Goal: Navigation & Orientation: Find specific page/section

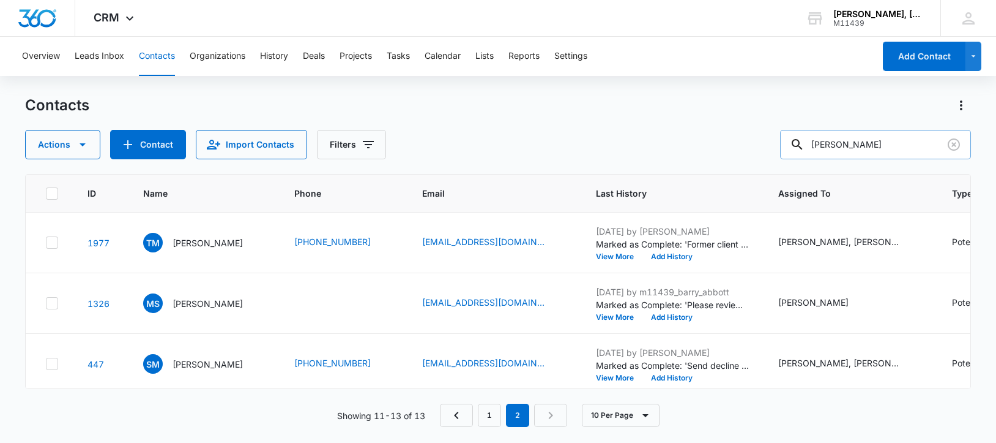
scroll to position [102, 0]
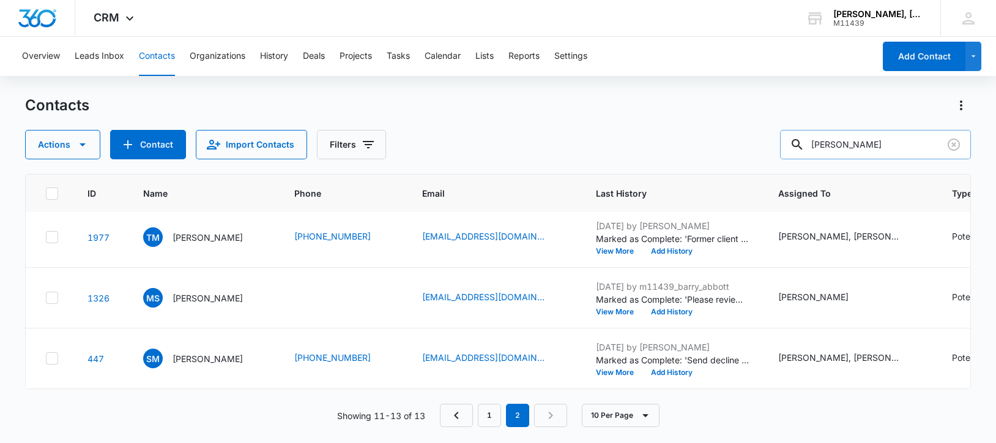
drag, startPoint x: 826, startPoint y: 148, endPoint x: 911, endPoint y: 157, distance: 85.6
click at [911, 157] on input "[PERSON_NAME]" at bounding box center [875, 144] width 191 height 29
paste input "[PERSON_NAME] Hospitality Group"
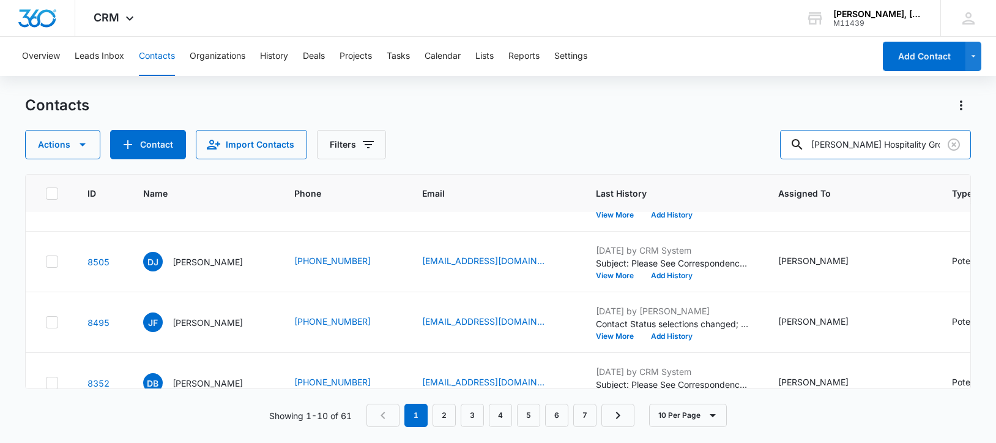
scroll to position [0, 0]
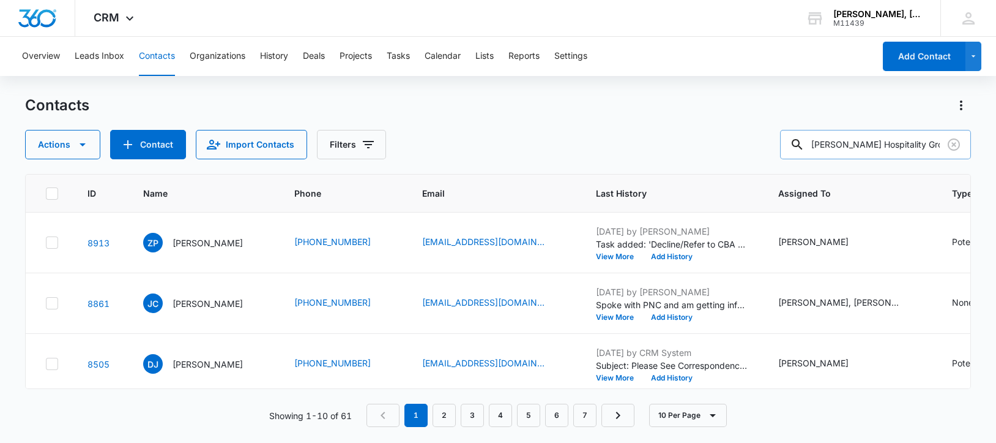
click at [919, 143] on input "[PERSON_NAME] Hospitality Group" at bounding box center [875, 144] width 191 height 29
type input "[PERSON_NAME] Hospitality"
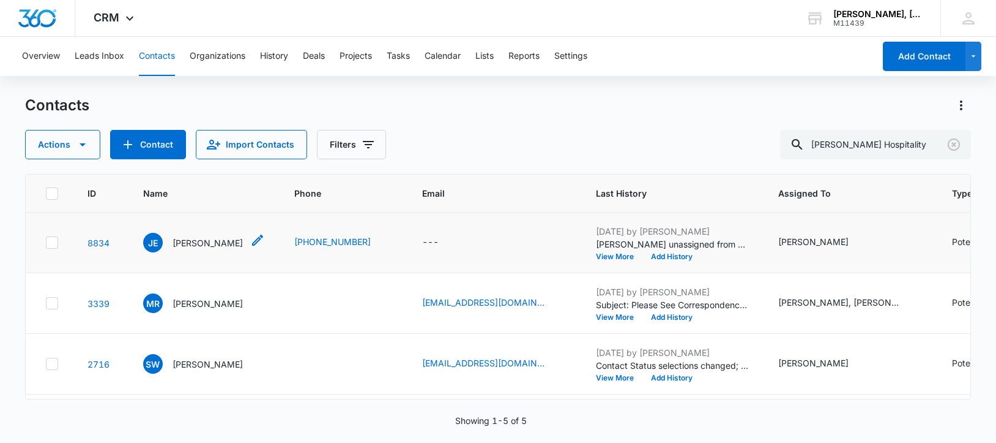
click at [194, 242] on p "[PERSON_NAME]" at bounding box center [208, 242] width 70 height 13
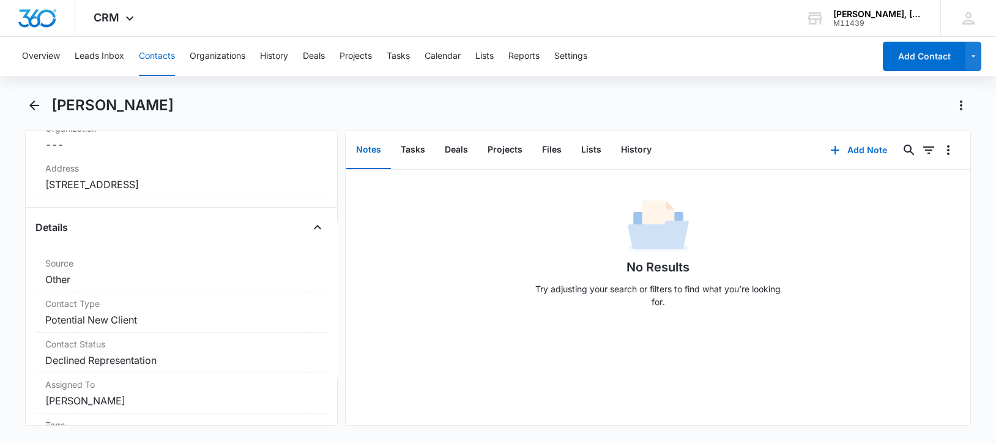
scroll to position [222, 0]
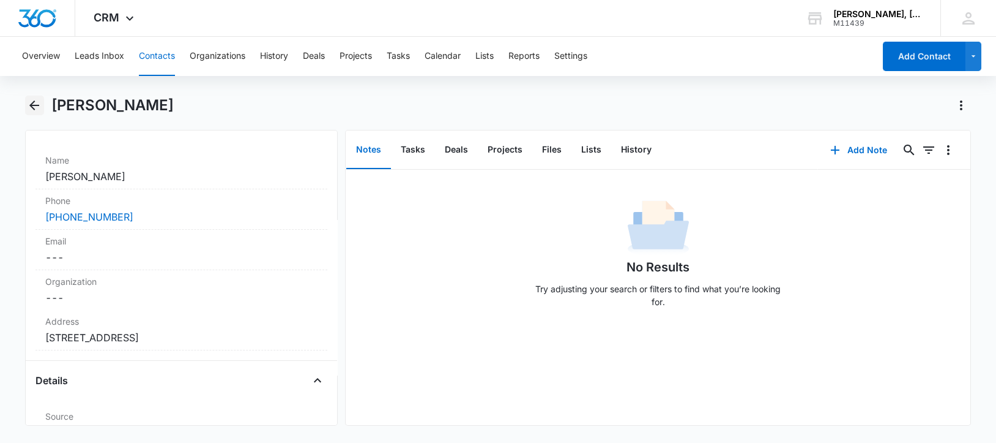
click at [32, 105] on icon "Back" at bounding box center [34, 105] width 10 height 10
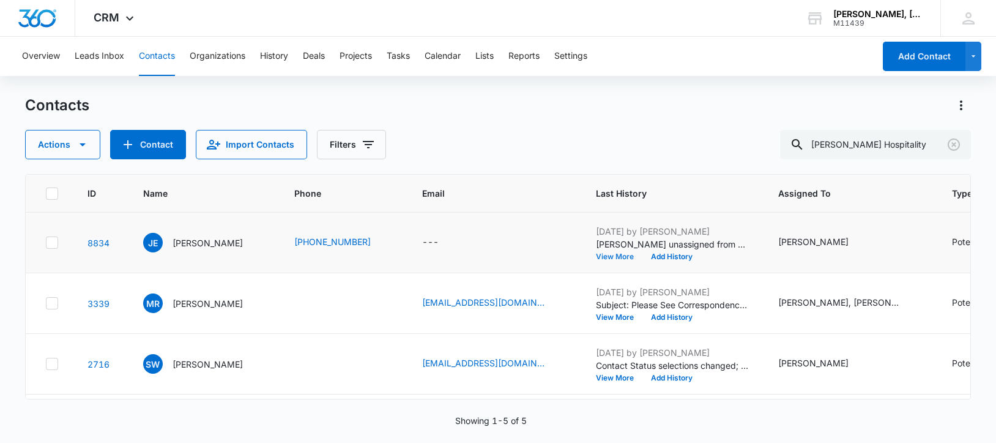
click at [619, 258] on button "View More" at bounding box center [619, 256] width 47 height 7
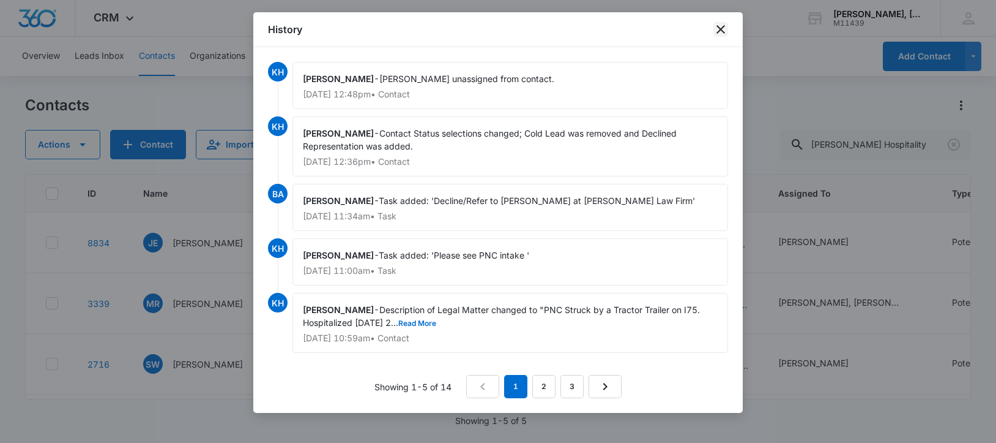
click at [725, 26] on icon "close" at bounding box center [721, 29] width 15 height 15
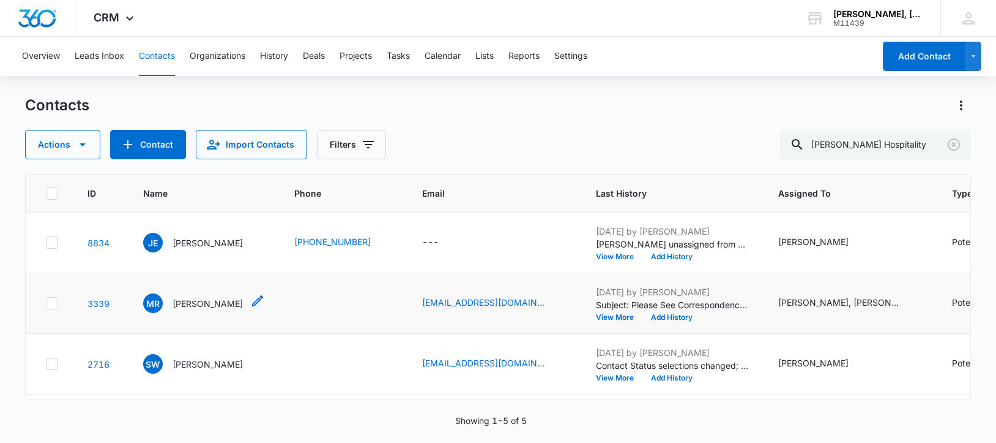
click at [210, 310] on p "[PERSON_NAME]" at bounding box center [208, 303] width 70 height 13
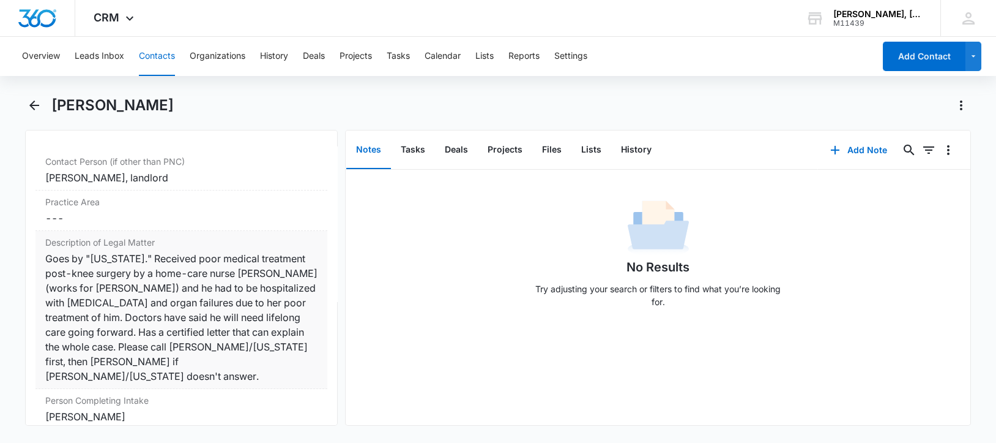
scroll to position [918, 0]
click at [38, 103] on icon "Back" at bounding box center [34, 105] width 15 height 15
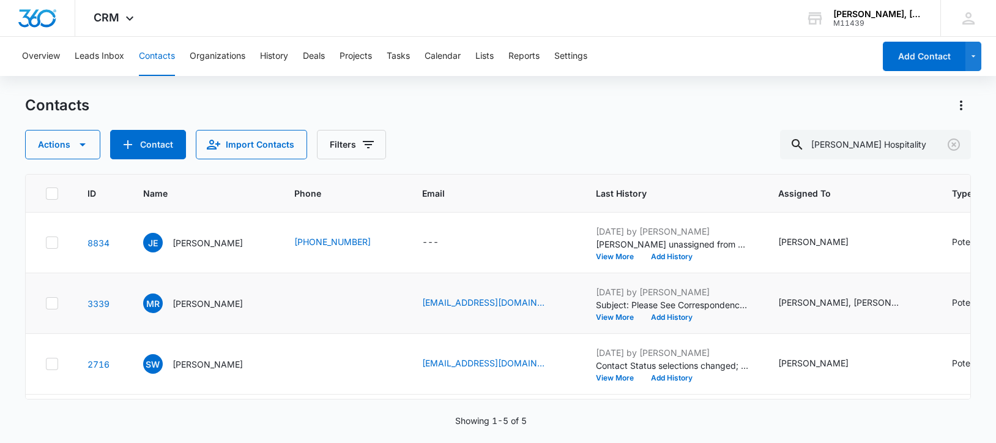
scroll to position [76, 0]
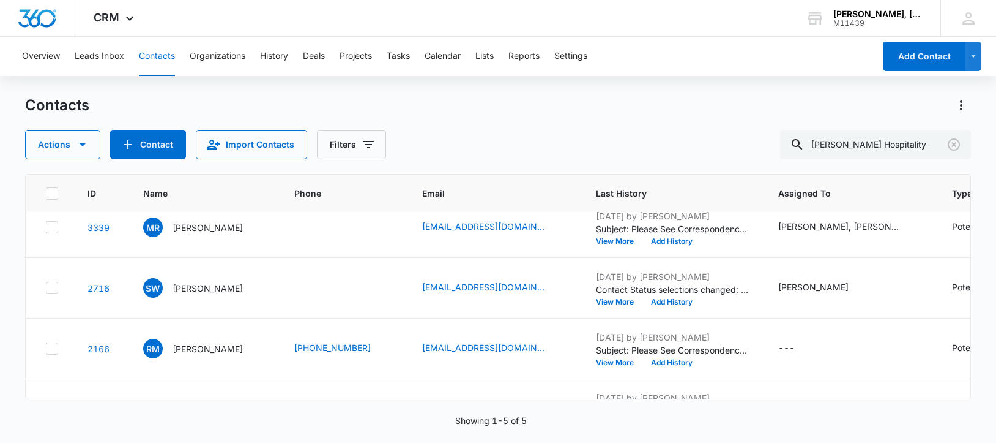
click at [209, 294] on p "[PERSON_NAME]" at bounding box center [208, 288] width 70 height 13
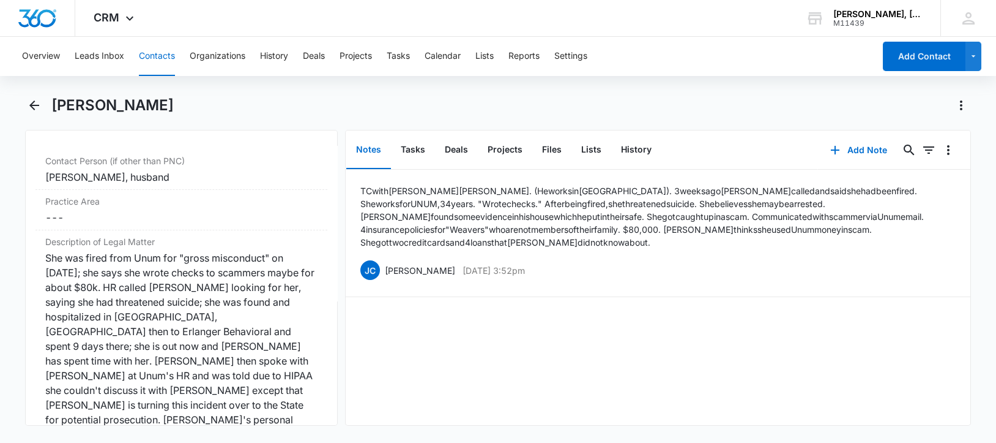
scroll to position [994, 0]
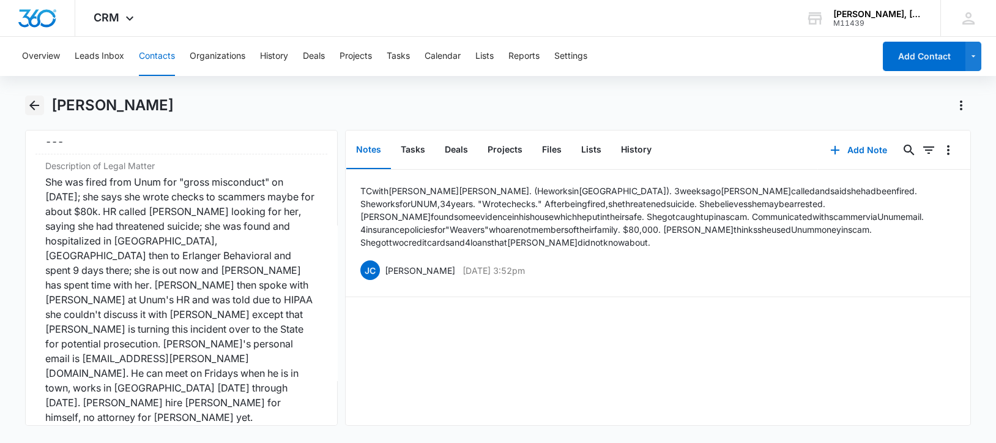
click at [34, 103] on icon "Back" at bounding box center [34, 105] width 15 height 15
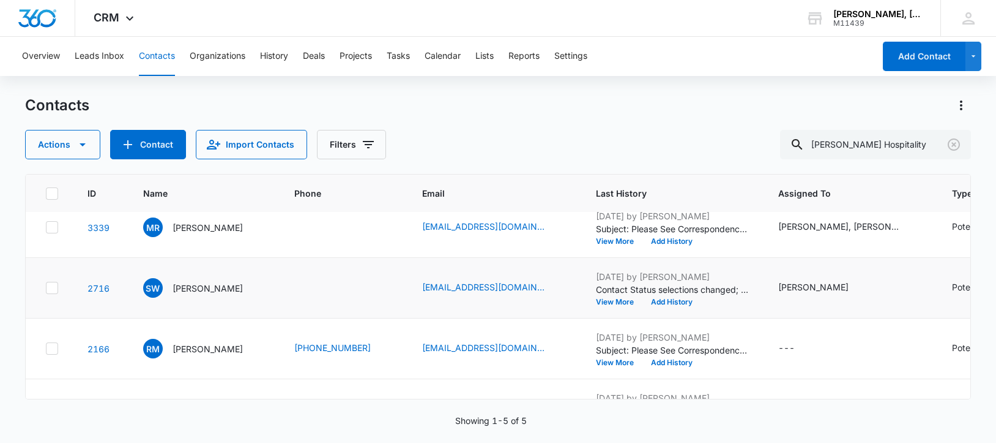
scroll to position [153, 0]
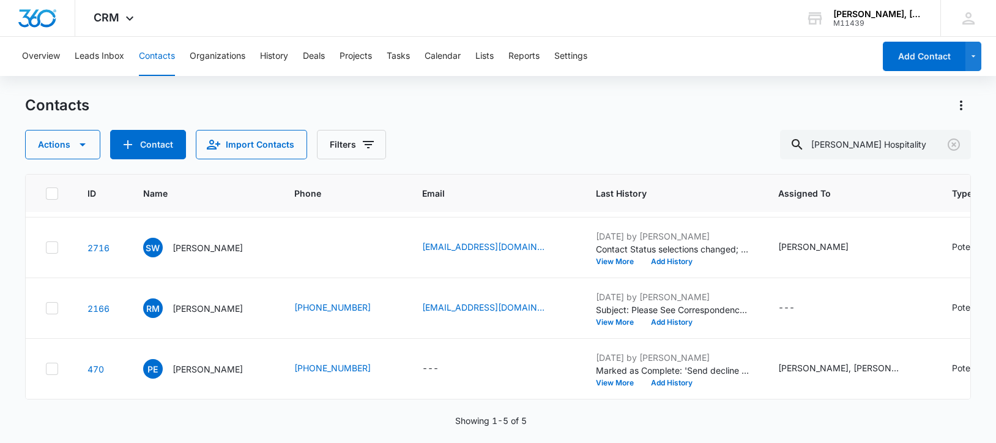
click at [201, 307] on p "[PERSON_NAME]" at bounding box center [208, 308] width 70 height 13
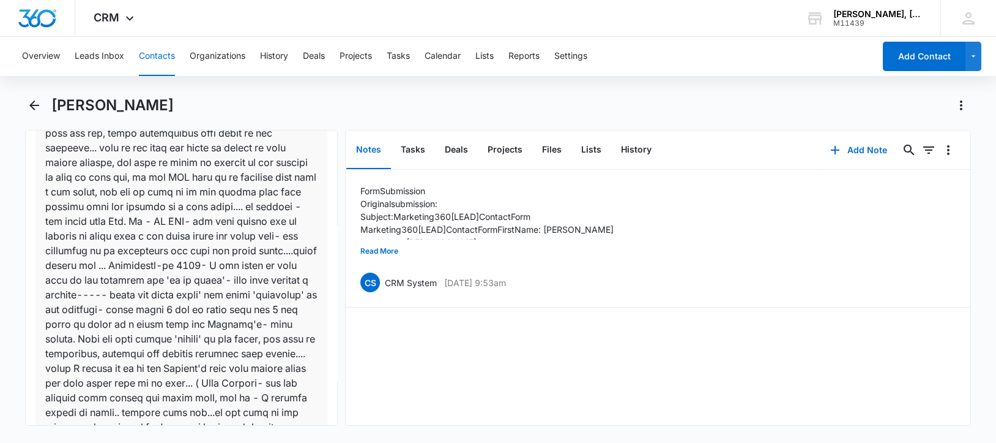
scroll to position [1683, 0]
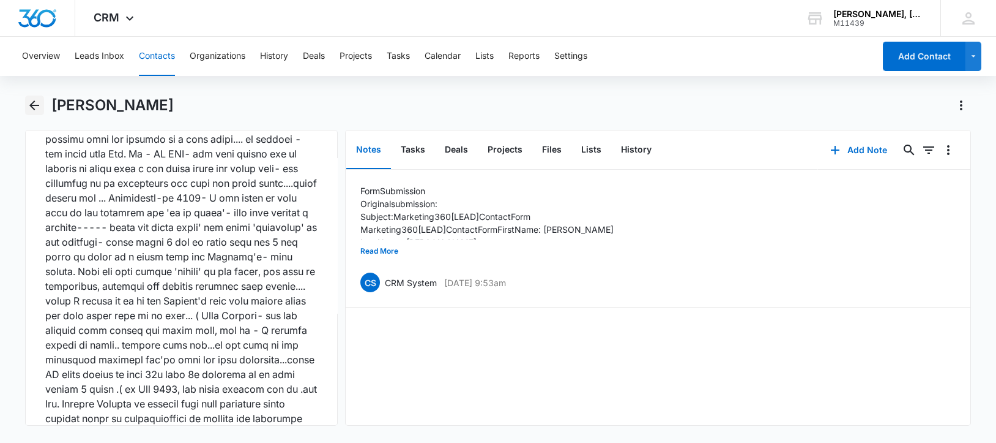
click at [32, 106] on icon "Back" at bounding box center [34, 105] width 10 height 10
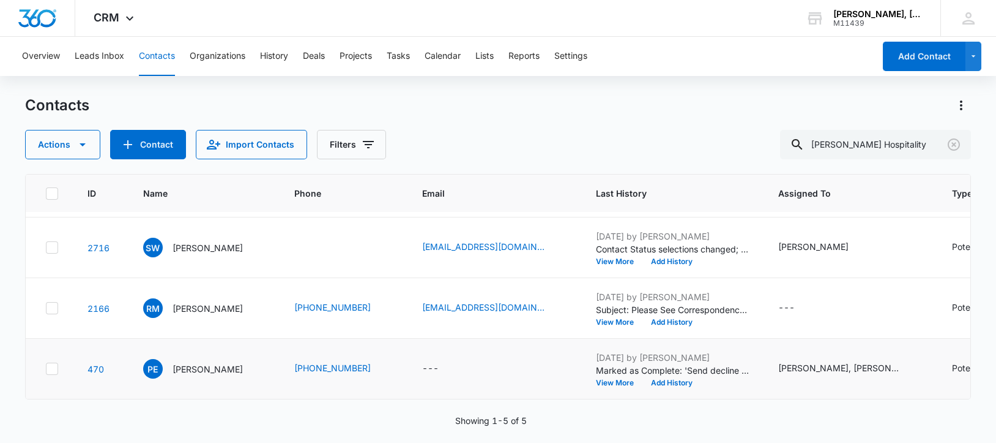
scroll to position [203, 0]
click at [196, 362] on p "[PERSON_NAME]" at bounding box center [208, 368] width 70 height 13
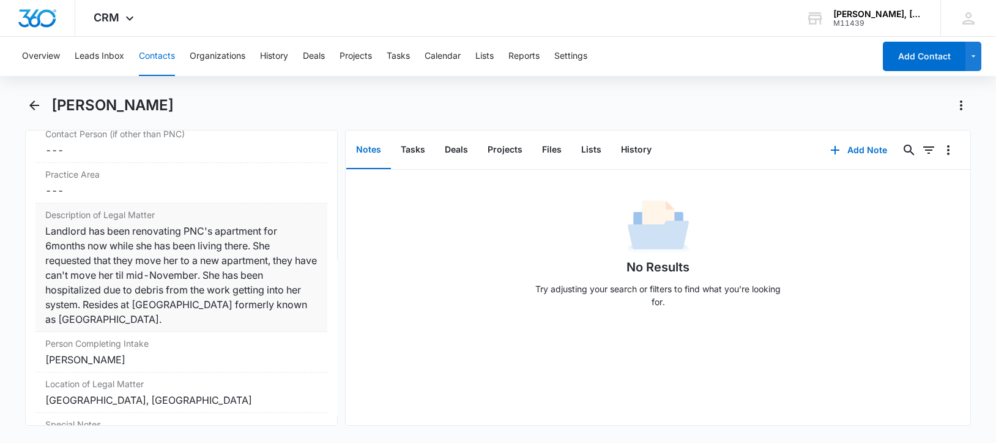
scroll to position [994, 0]
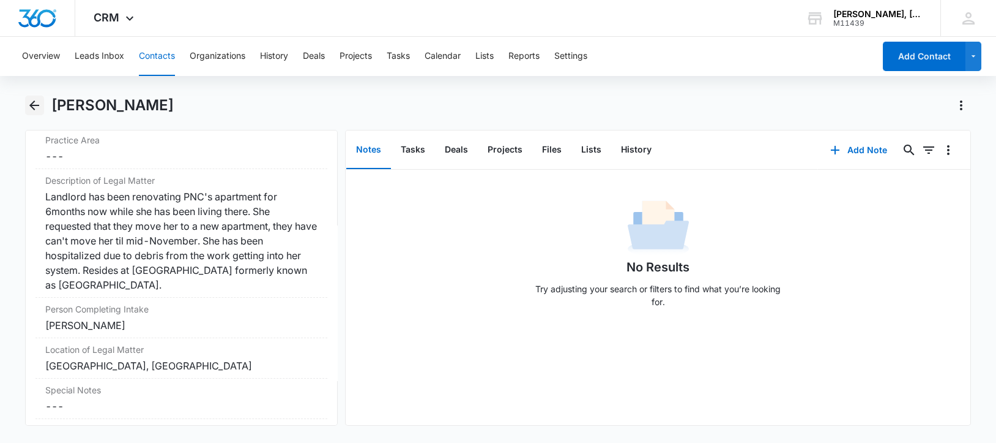
click at [32, 101] on icon "Back" at bounding box center [34, 105] width 15 height 15
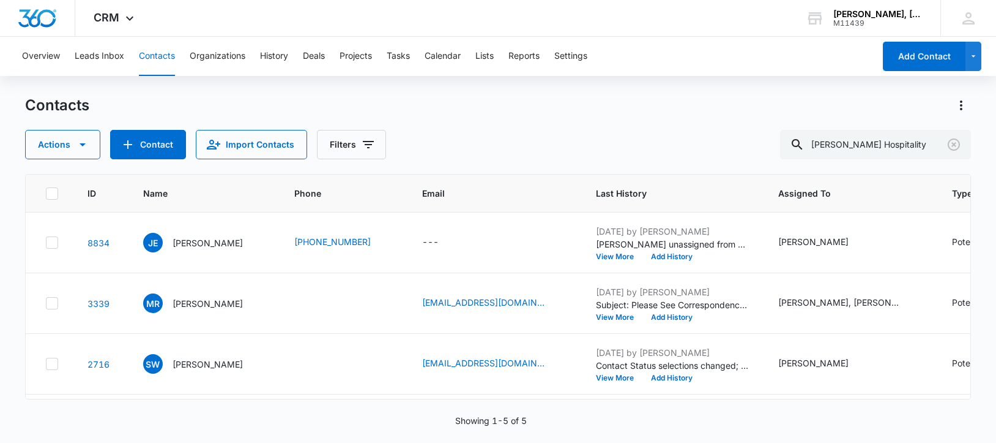
scroll to position [203, 0]
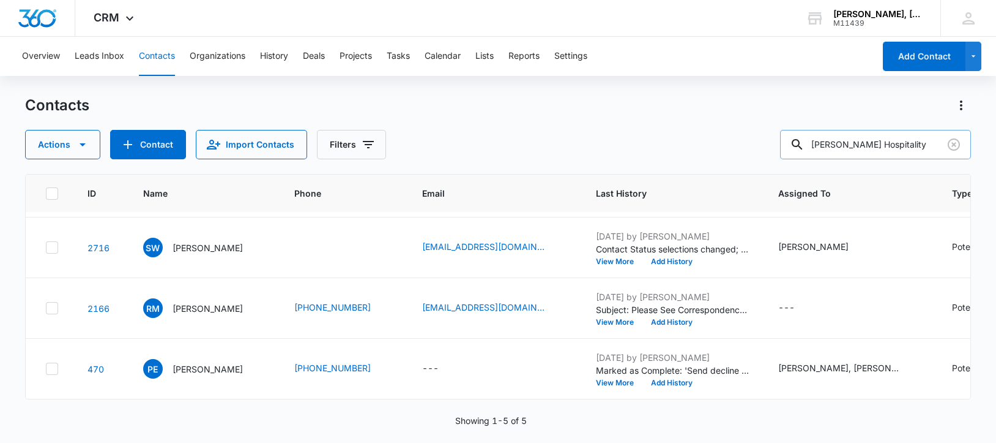
drag, startPoint x: 825, startPoint y: 141, endPoint x: 925, endPoint y: 150, distance: 100.7
click at [925, 150] on input "[PERSON_NAME] Hospitality" at bounding box center [875, 144] width 191 height 29
paste input "[PERSON_NAME]"
type input "De [PERSON_NAME]"
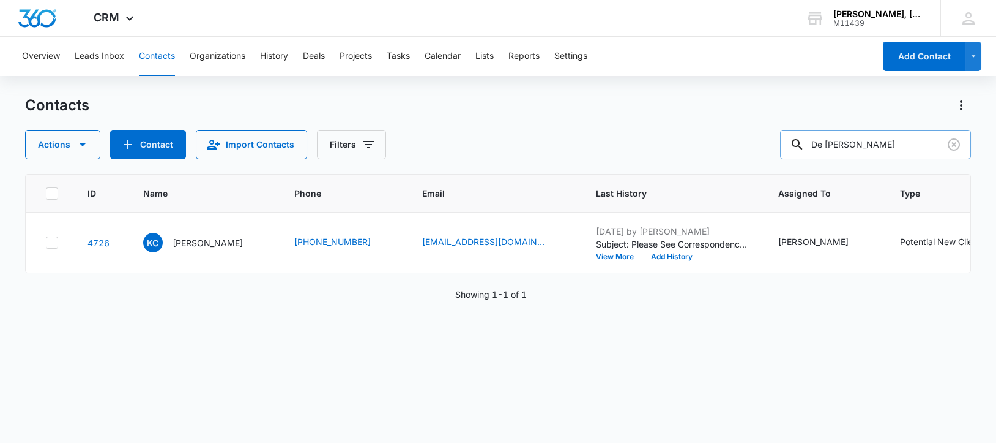
scroll to position [0, 0]
click at [187, 249] on p "[PERSON_NAME]" at bounding box center [208, 242] width 70 height 13
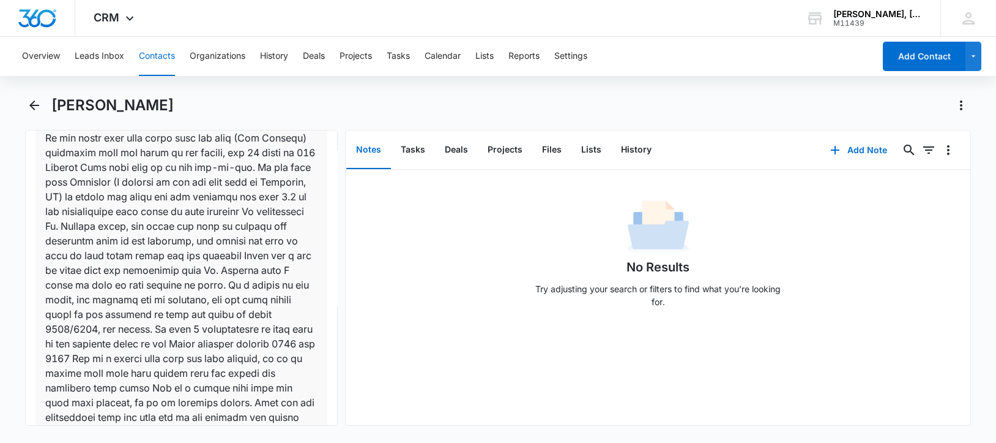
scroll to position [1147, 0]
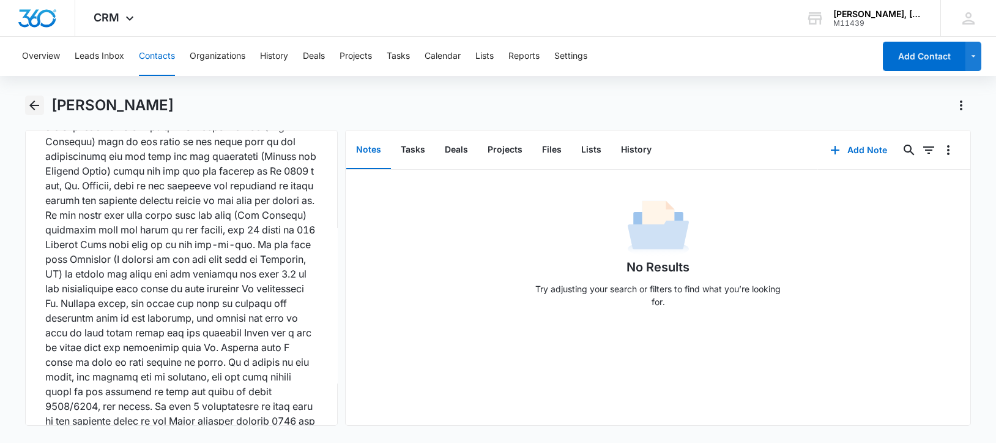
click at [34, 100] on icon "Back" at bounding box center [34, 105] width 15 height 15
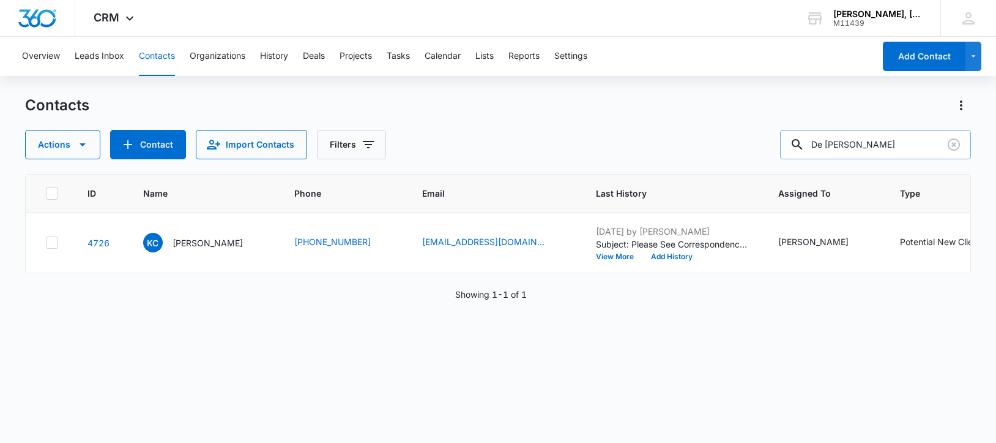
drag, startPoint x: 922, startPoint y: 140, endPoint x: 815, endPoint y: 144, distance: 107.8
click at [815, 144] on div "De [PERSON_NAME]" at bounding box center [875, 144] width 191 height 29
paste input "[PERSON_NAME]"
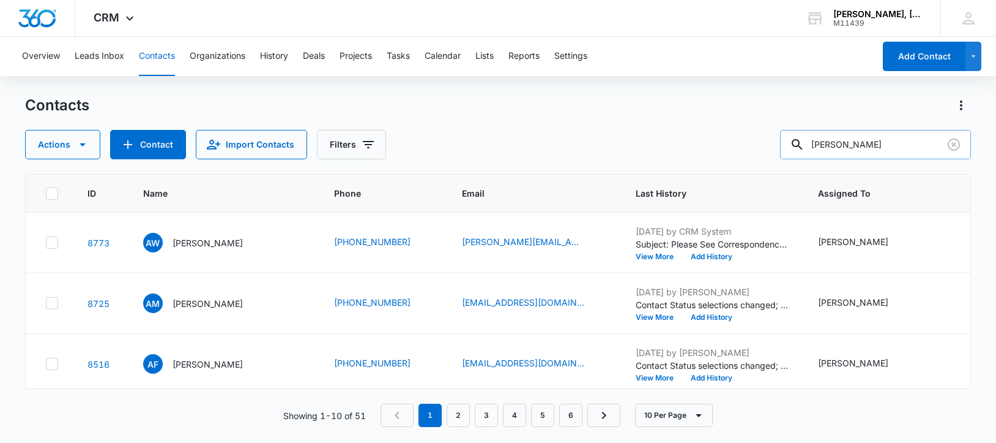
click at [846, 146] on input "[PERSON_NAME]" at bounding box center [875, 144] width 191 height 29
type input "[PERSON_NAME]"
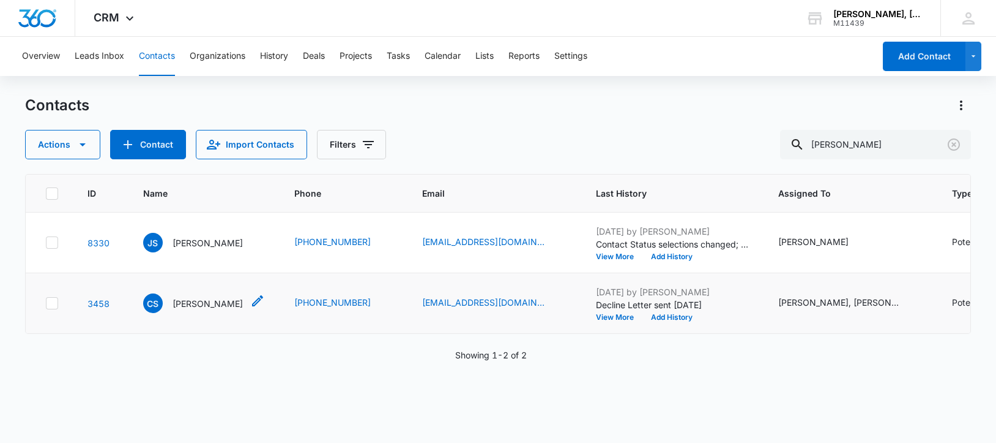
click at [190, 310] on p "[PERSON_NAME]" at bounding box center [208, 303] width 70 height 13
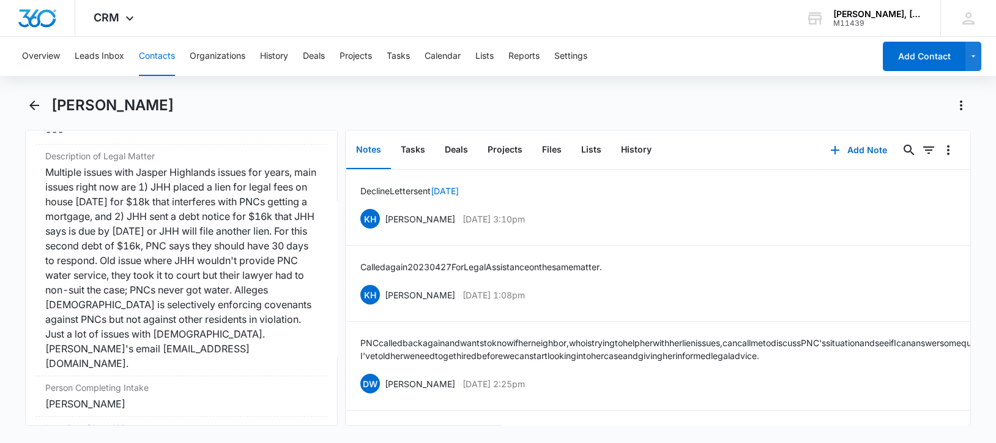
scroll to position [994, 0]
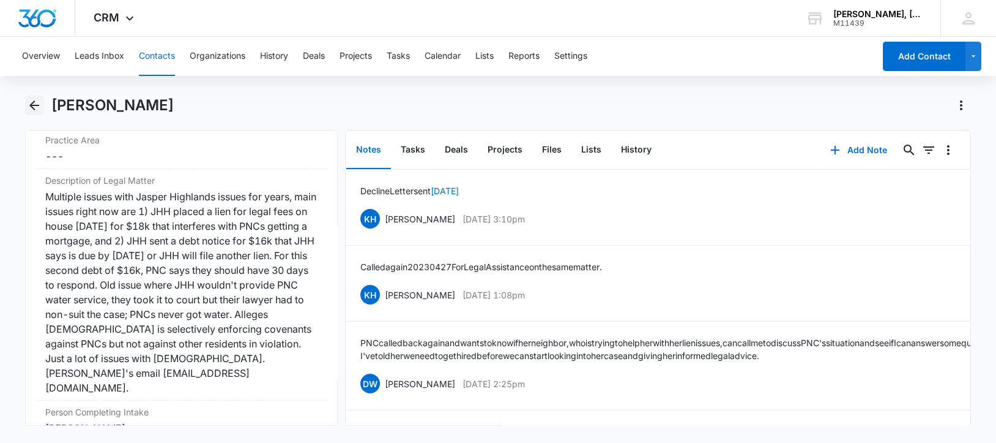
click at [35, 102] on icon "Back" at bounding box center [34, 105] width 15 height 15
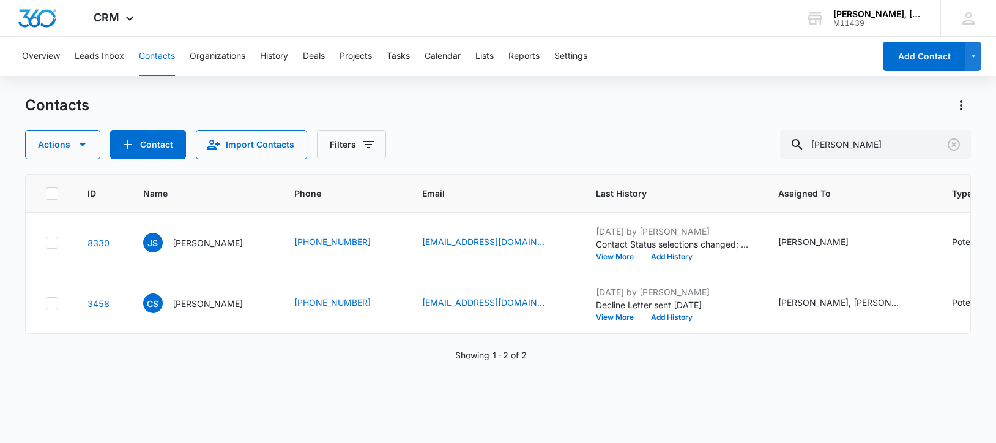
click at [205, 249] on p "[PERSON_NAME]" at bounding box center [208, 242] width 70 height 13
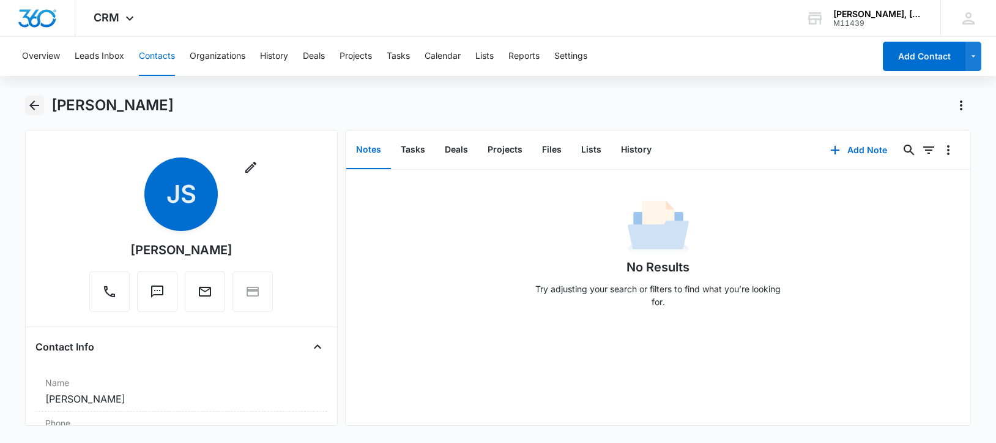
click at [30, 102] on icon "Back" at bounding box center [34, 105] width 15 height 15
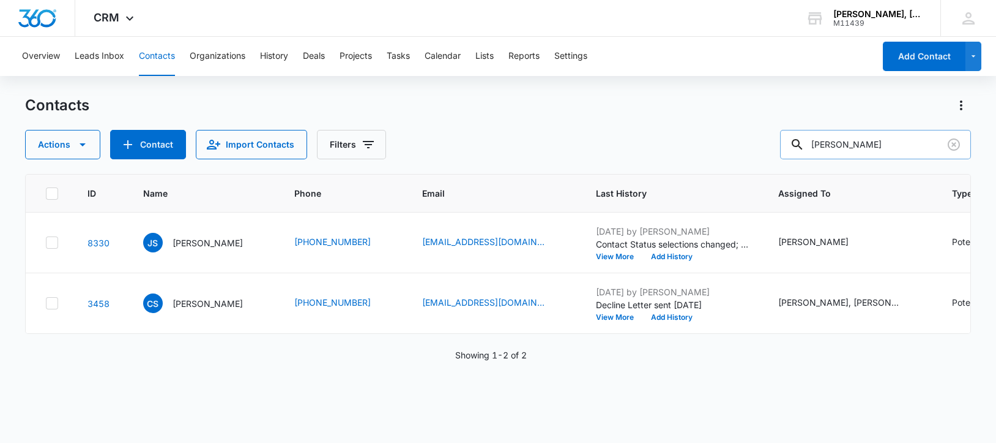
drag, startPoint x: 878, startPoint y: 141, endPoint x: 806, endPoint y: 153, distance: 72.5
click at [806, 153] on div "[PERSON_NAME]" at bounding box center [875, 144] width 191 height 29
paste input "[PERSON_NAME]"
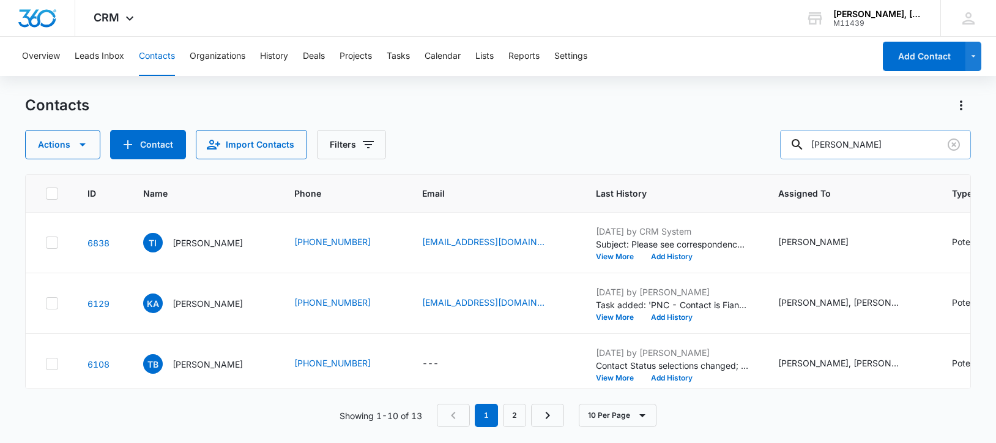
click at [837, 145] on input "[PERSON_NAME]" at bounding box center [875, 144] width 191 height 29
type input "[PERSON_NAME]"
